Goal: Task Accomplishment & Management: Use online tool/utility

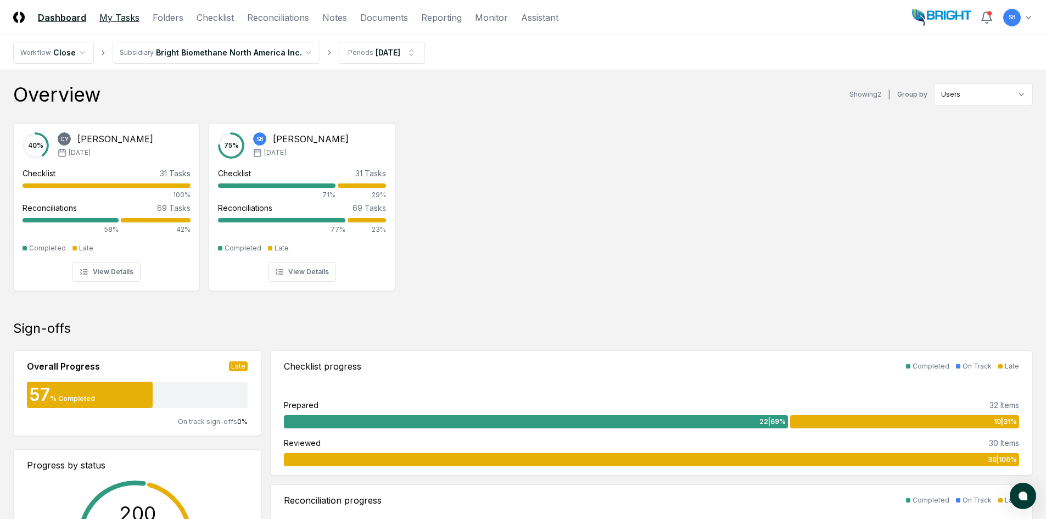
click at [130, 18] on link "My Tasks" at bounding box center [119, 17] width 40 height 13
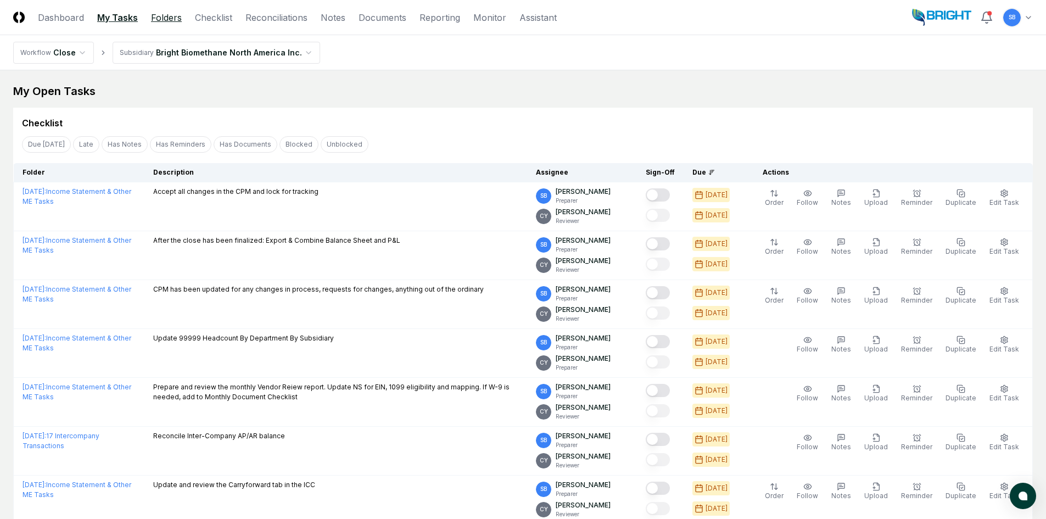
click at [172, 18] on link "Folders" at bounding box center [166, 17] width 31 height 13
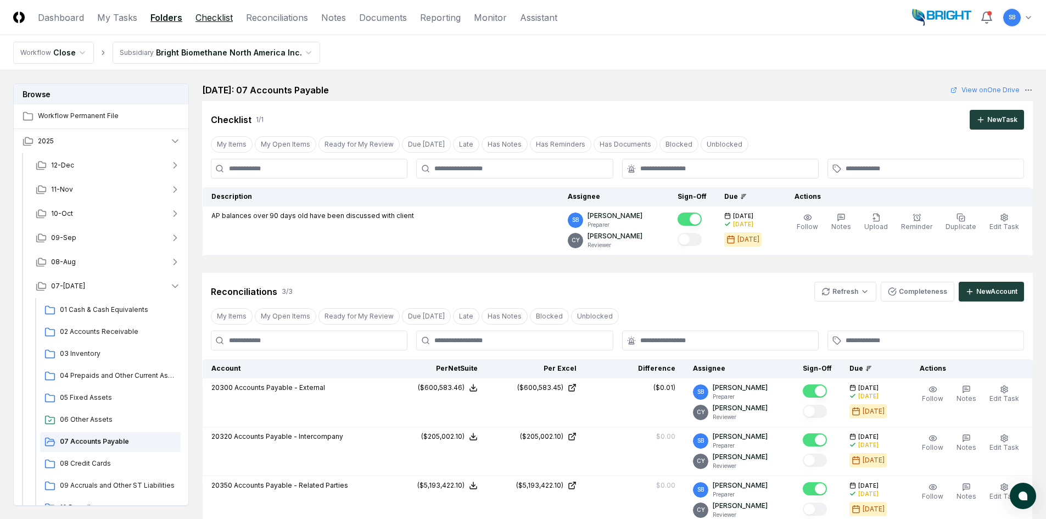
click at [205, 19] on link "Checklist" at bounding box center [213, 17] width 37 height 13
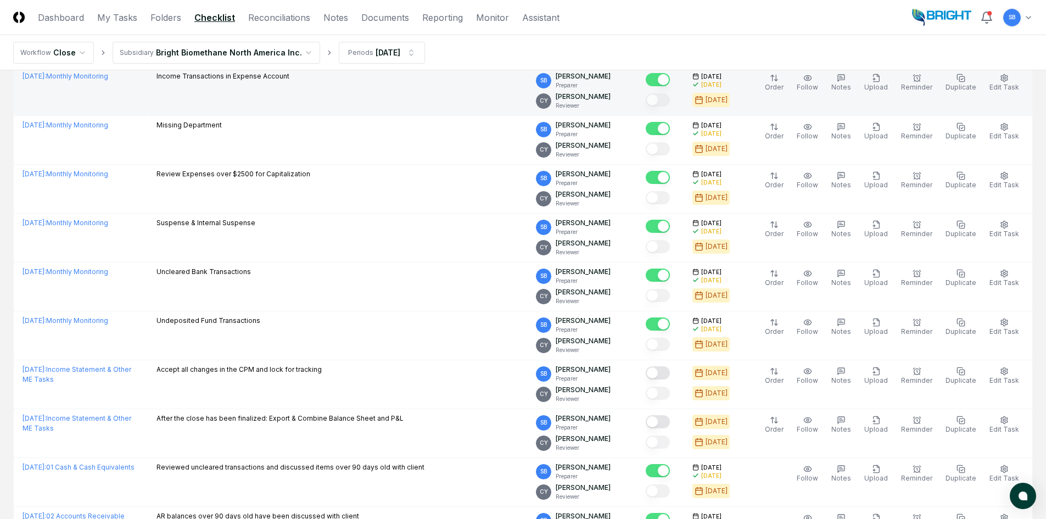
scroll to position [274, 0]
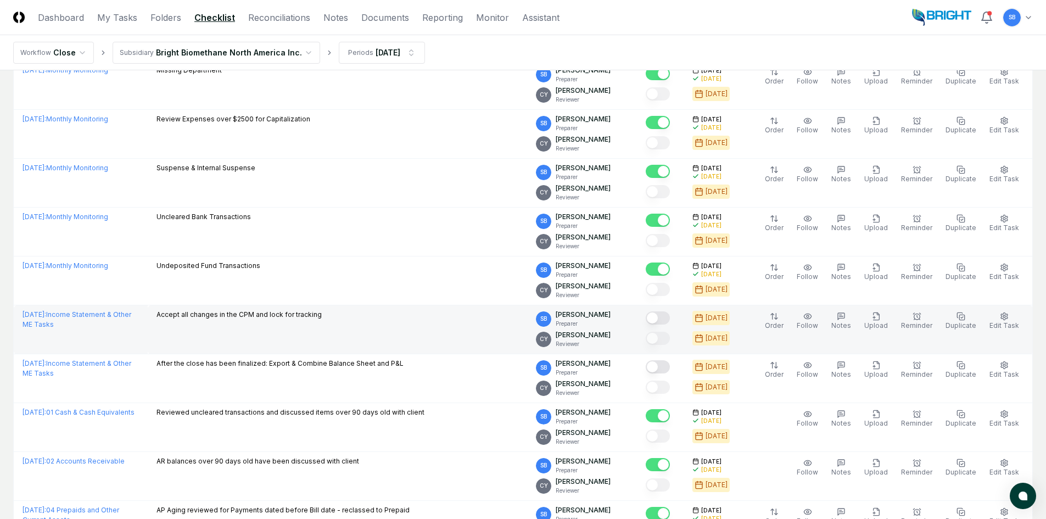
click at [670, 319] on button "Mark complete" at bounding box center [658, 317] width 24 height 13
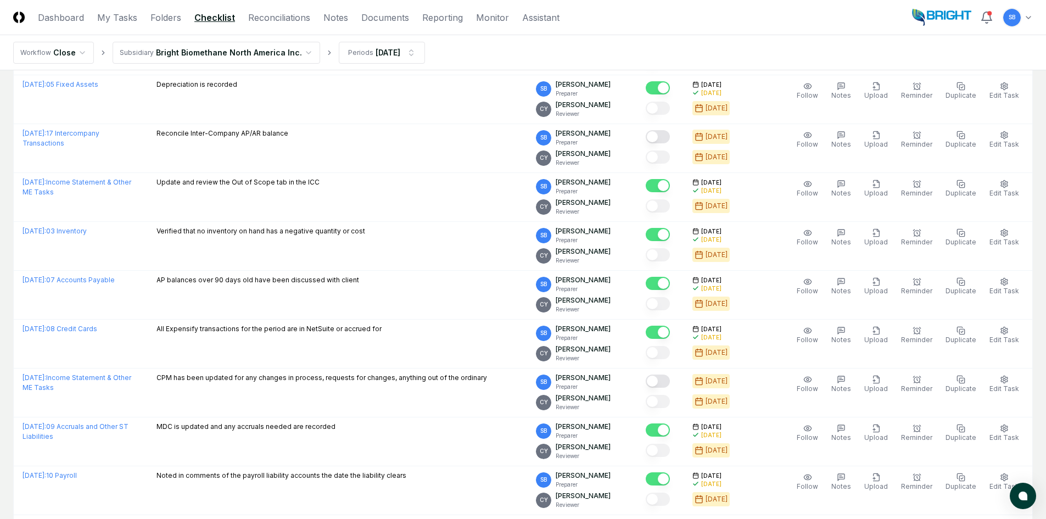
scroll to position [823, 0]
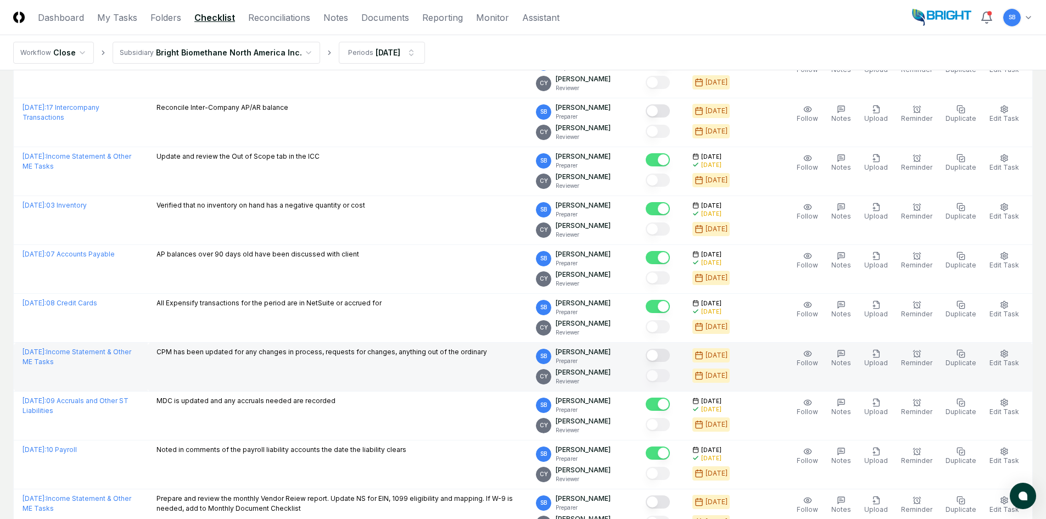
click at [670, 353] on button "Mark complete" at bounding box center [658, 355] width 24 height 13
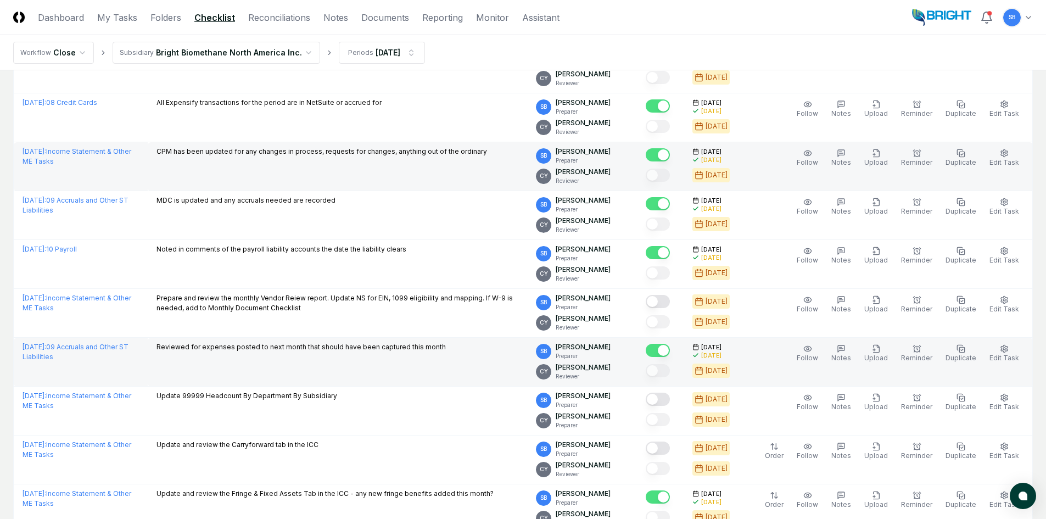
scroll to position [1043, 0]
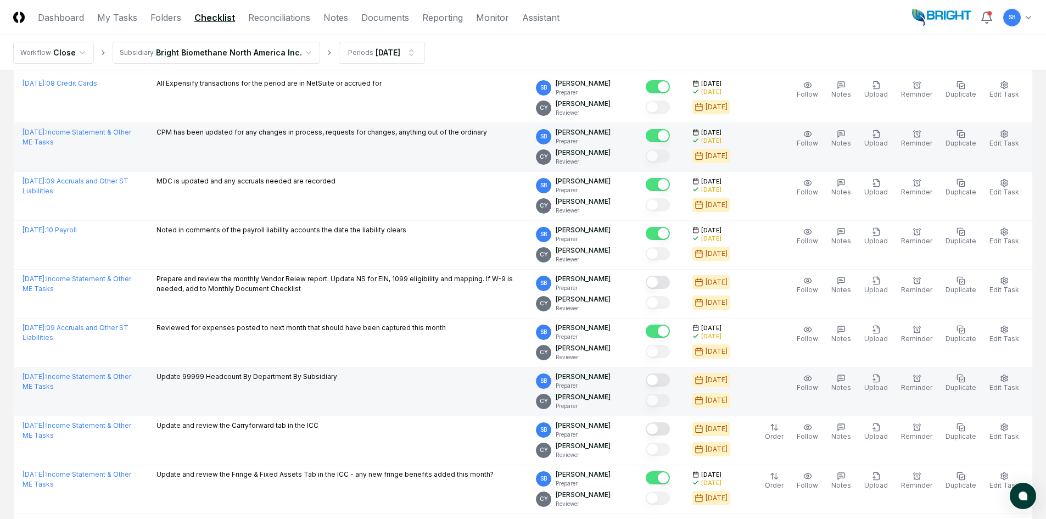
click at [670, 380] on button "Mark complete" at bounding box center [658, 379] width 24 height 13
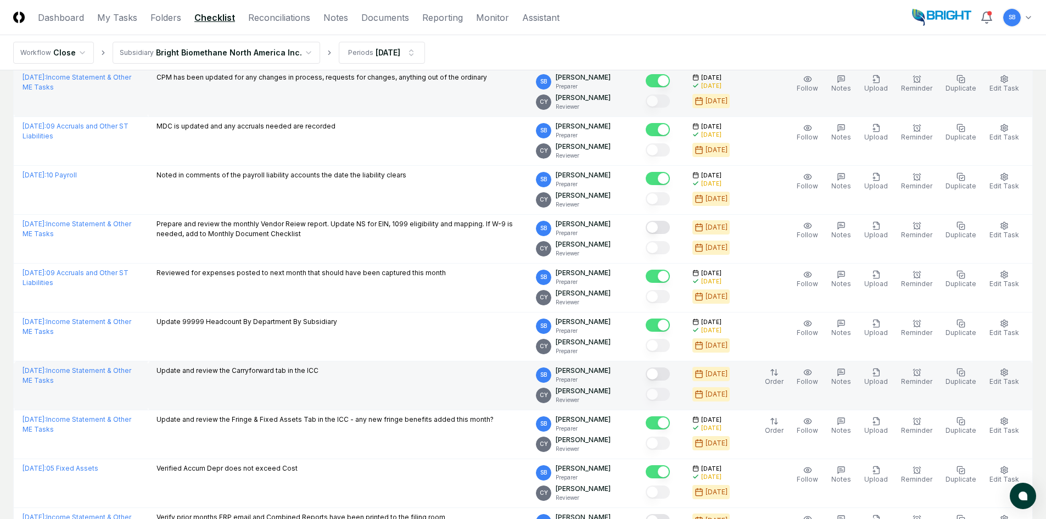
click at [670, 374] on button "Mark complete" at bounding box center [658, 373] width 24 height 13
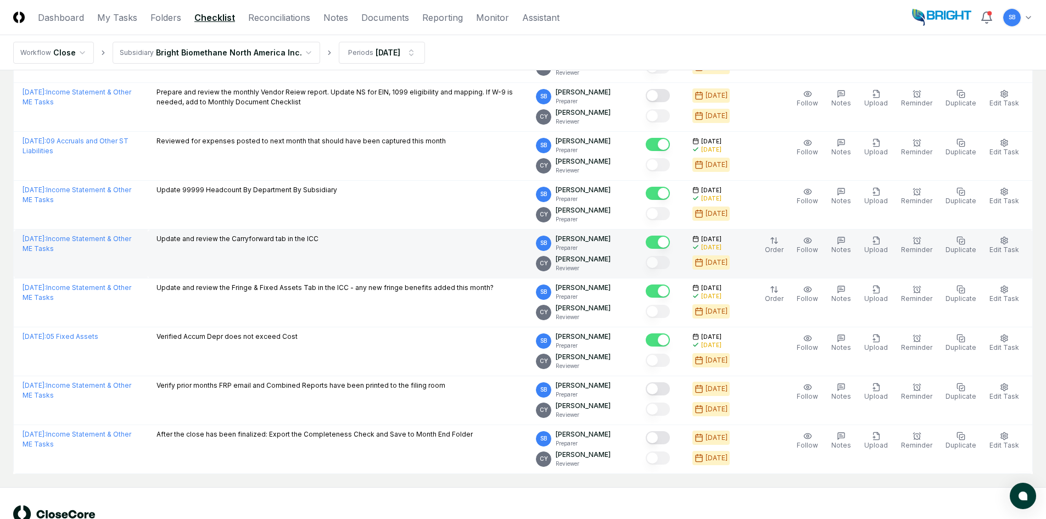
scroll to position [1262, 0]
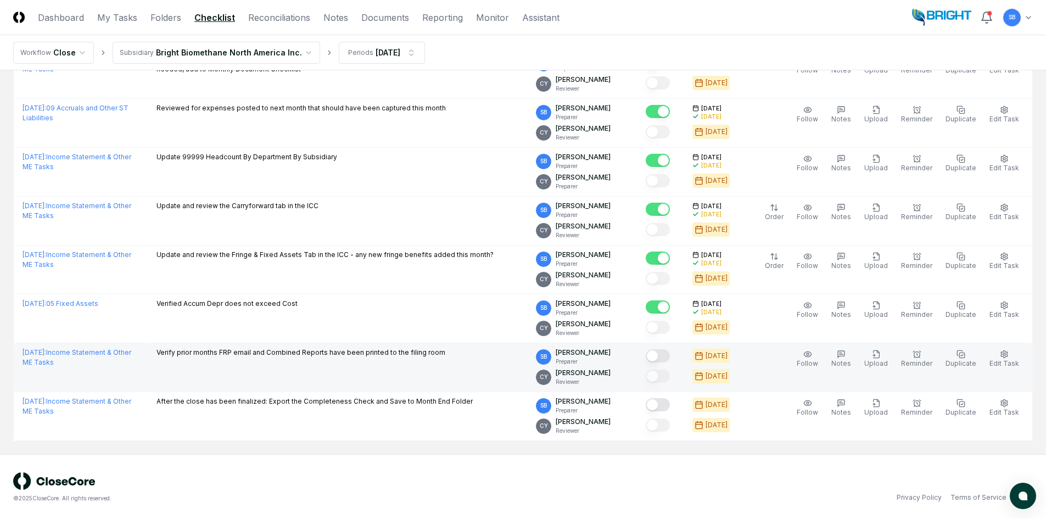
click at [670, 357] on button "Mark complete" at bounding box center [658, 355] width 24 height 13
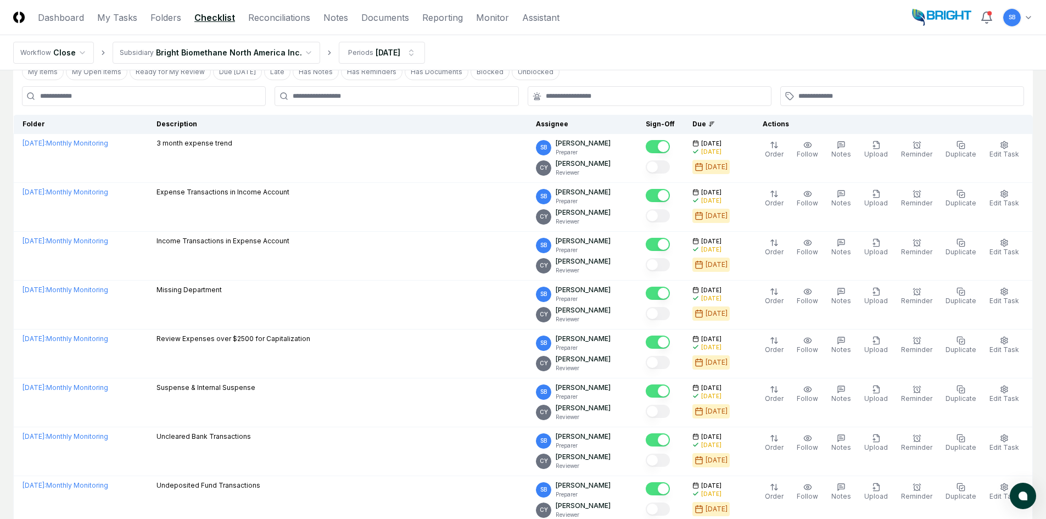
scroll to position [0, 0]
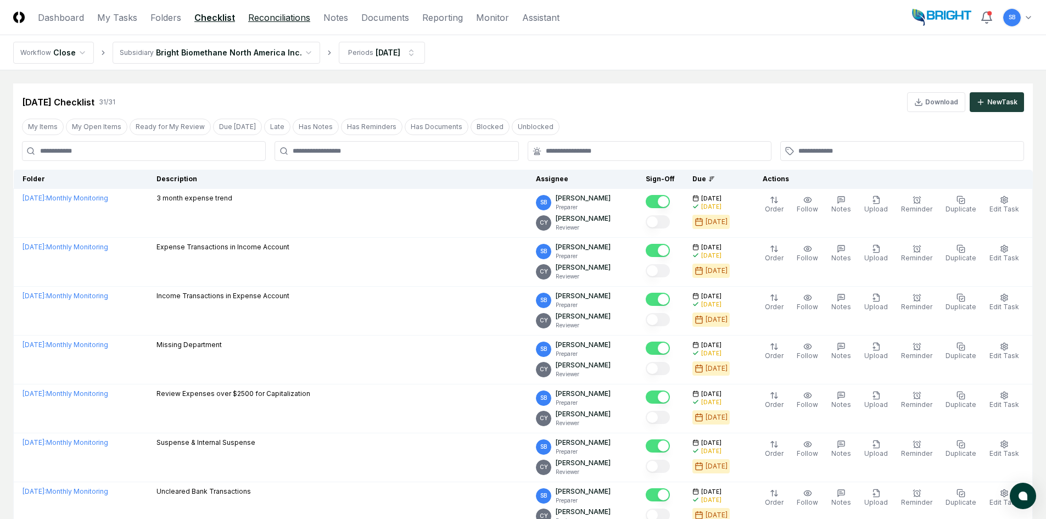
click at [287, 20] on link "Reconciliations" at bounding box center [279, 17] width 62 height 13
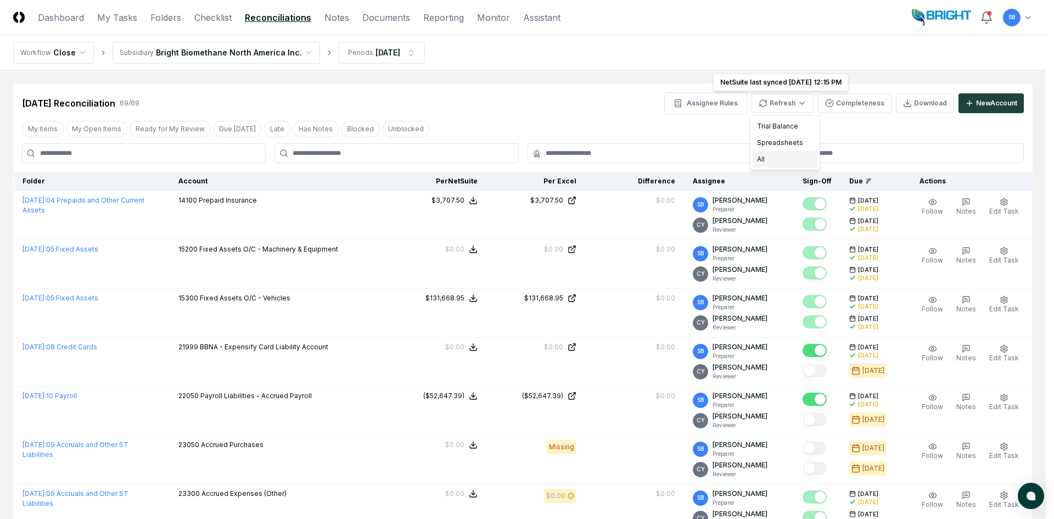
click at [785, 153] on div "All" at bounding box center [785, 159] width 65 height 16
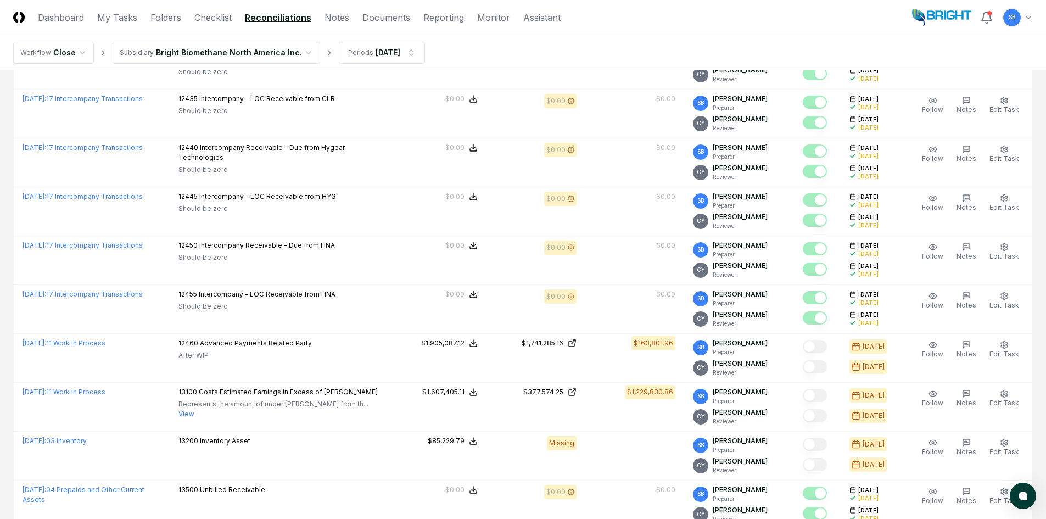
scroll to position [1098, 0]
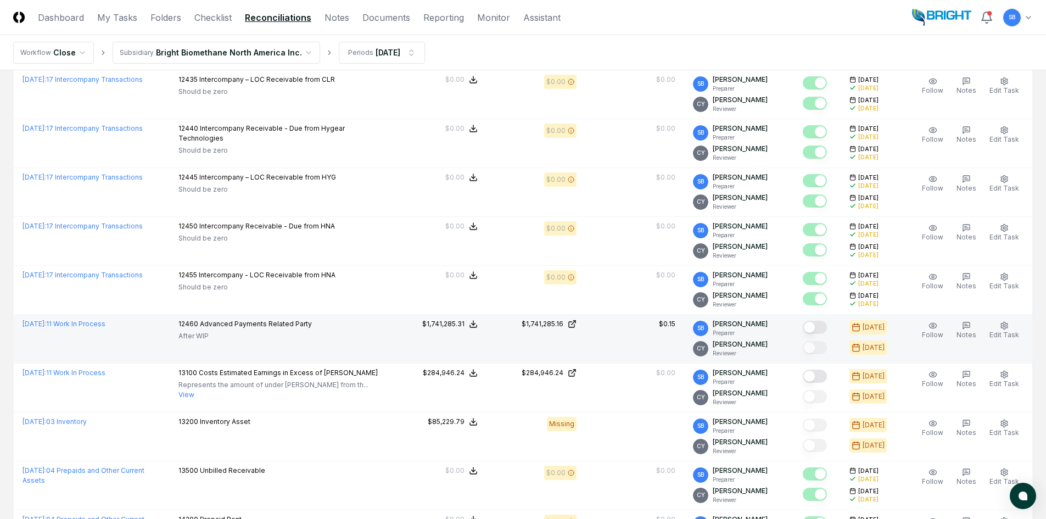
click at [823, 328] on button "Mark complete" at bounding box center [814, 327] width 24 height 13
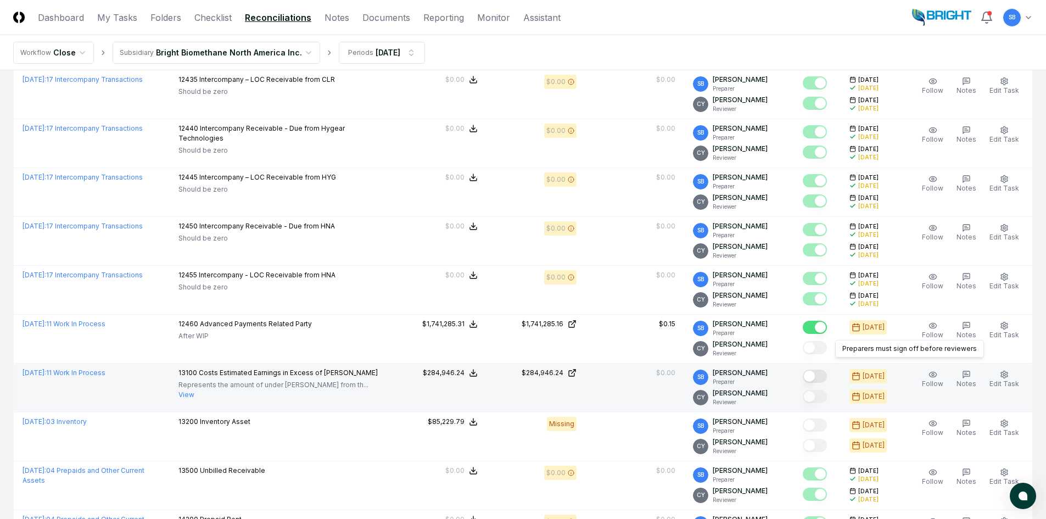
click at [823, 378] on button "Mark complete" at bounding box center [814, 375] width 24 height 13
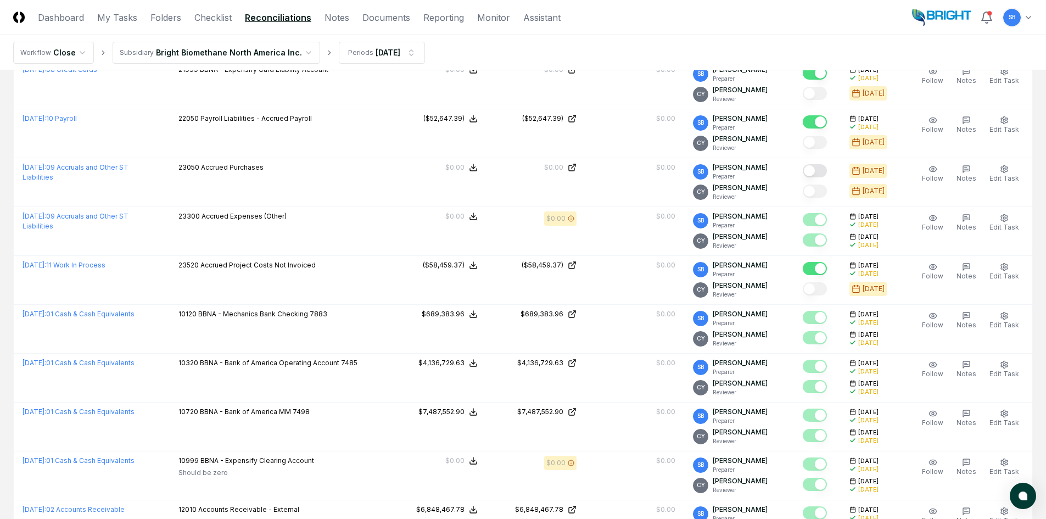
scroll to position [274, 0]
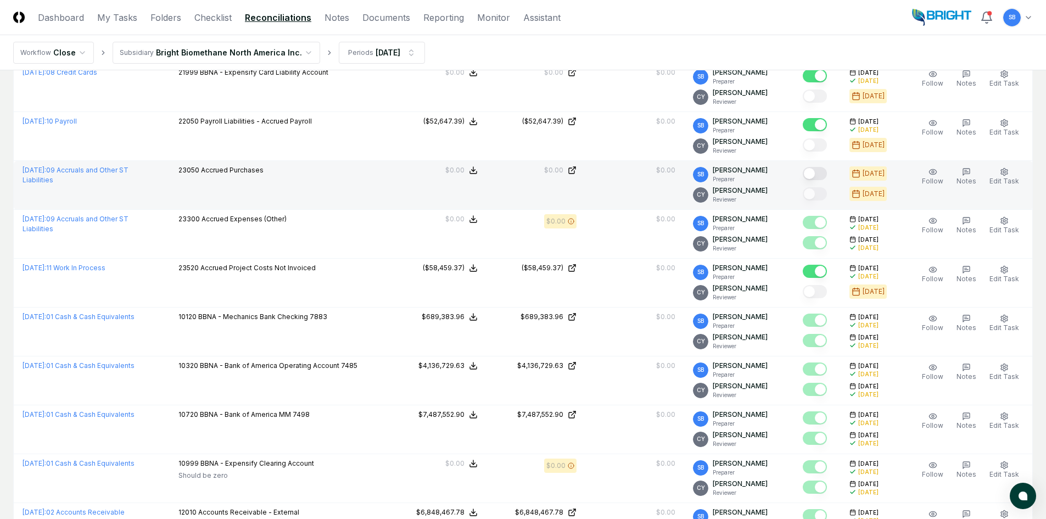
click at [824, 175] on button "Mark complete" at bounding box center [814, 173] width 24 height 13
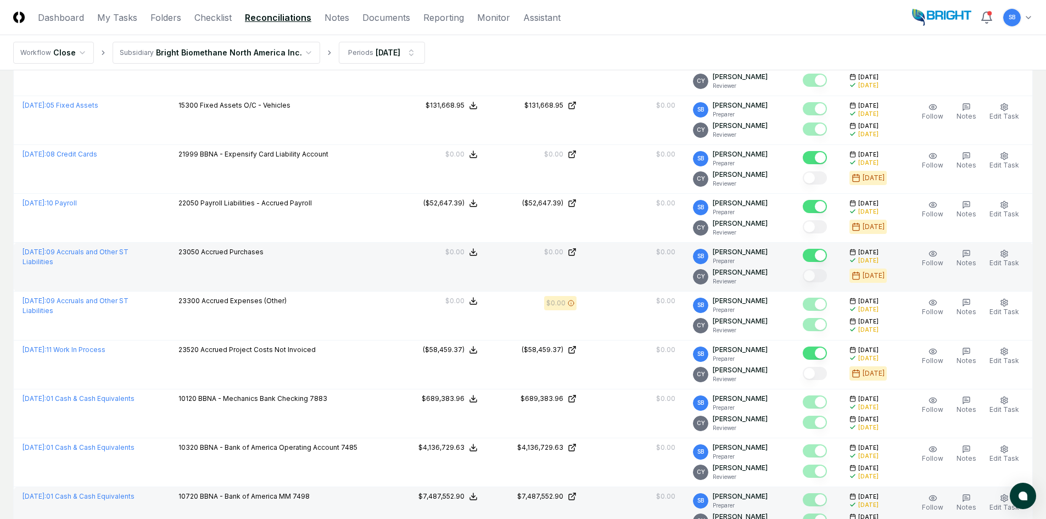
scroll to position [0, 0]
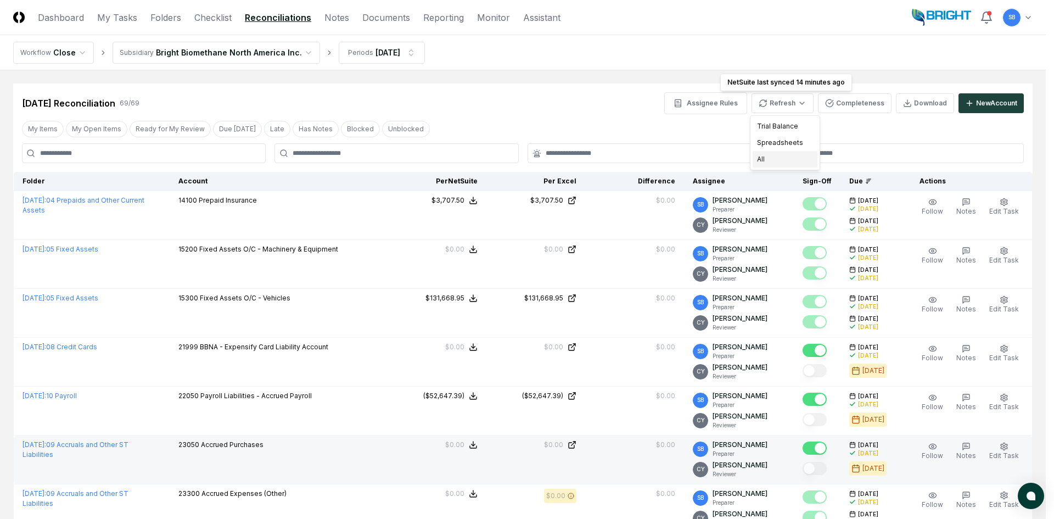
click at [787, 159] on div "All" at bounding box center [785, 159] width 65 height 16
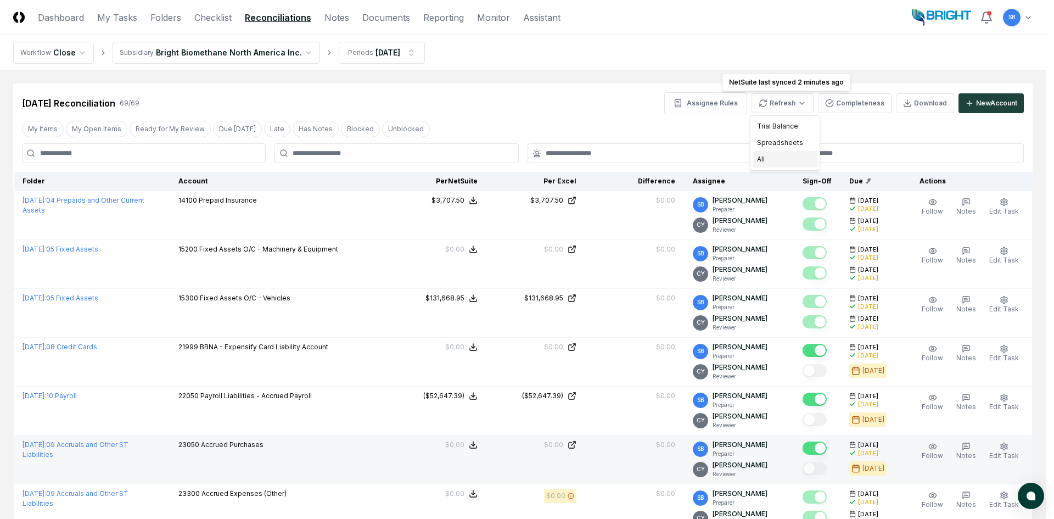
click at [790, 156] on div "All" at bounding box center [785, 159] width 65 height 16
